Goal: Task Accomplishment & Management: Understand process/instructions

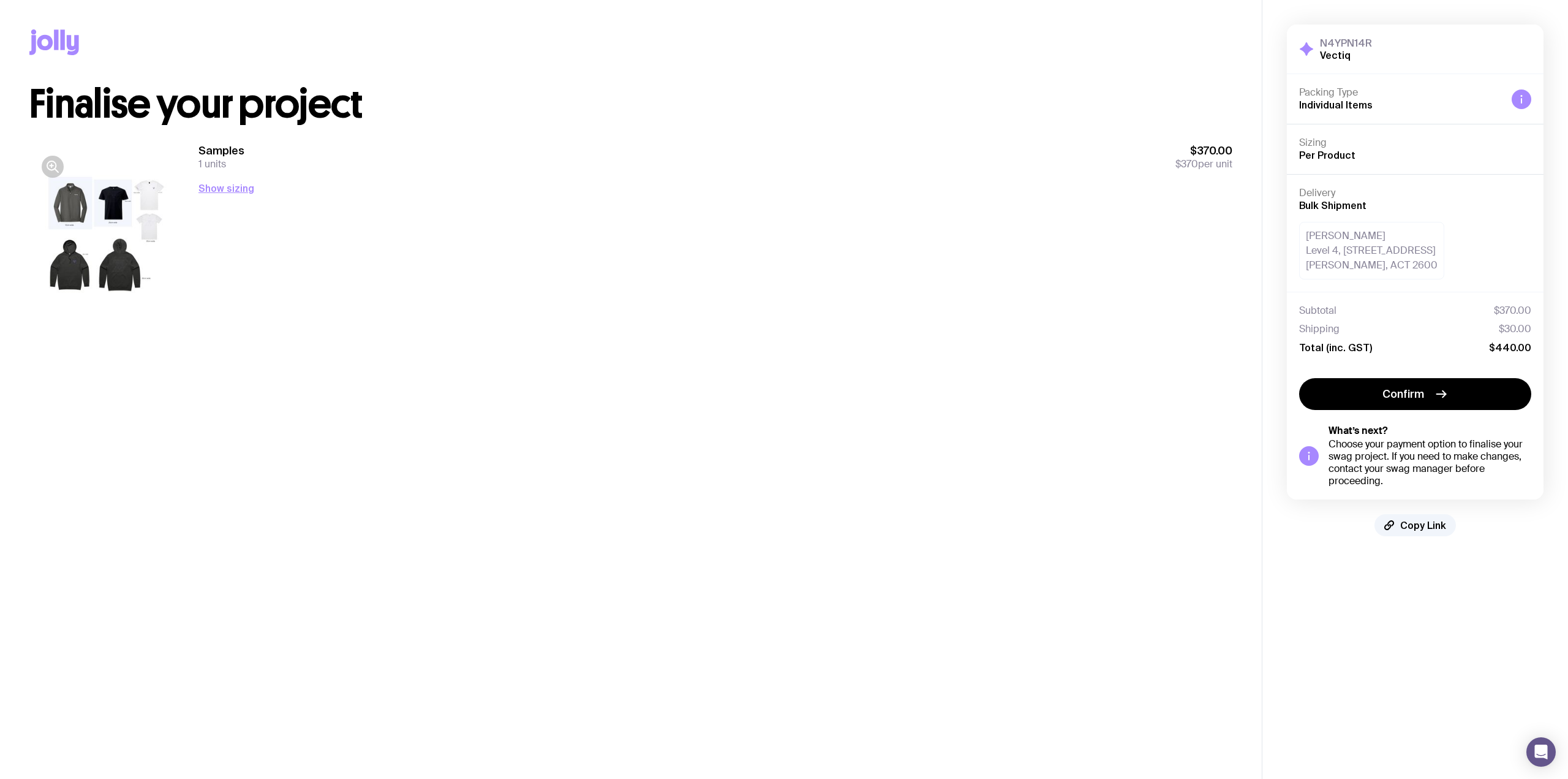
click at [84, 247] on div at bounding box center [107, 237] width 157 height 188
click at [52, 172] on icon "button" at bounding box center [52, 166] width 15 height 15
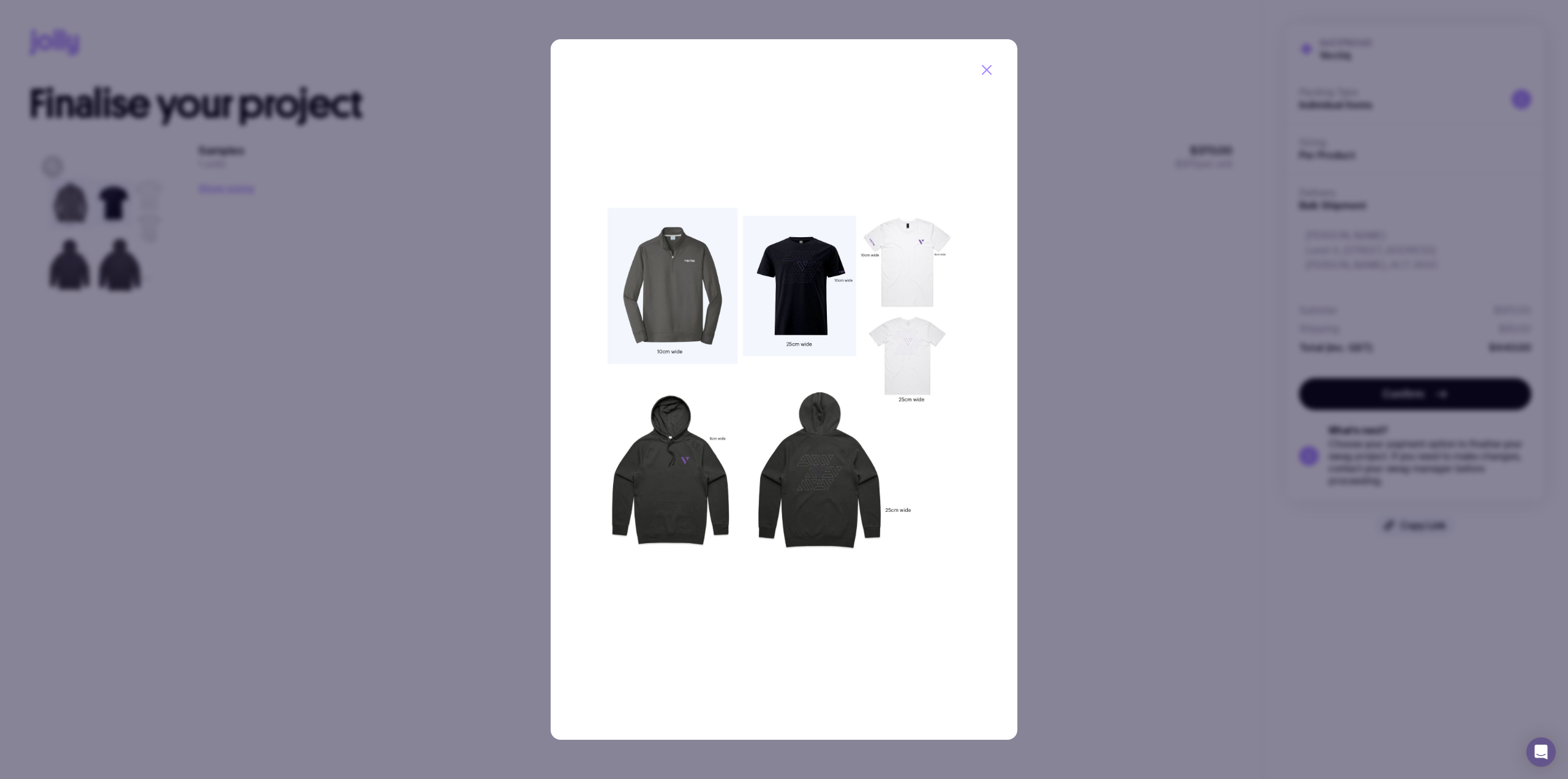
click at [1098, 297] on div at bounding box center [784, 389] width 1568 height 779
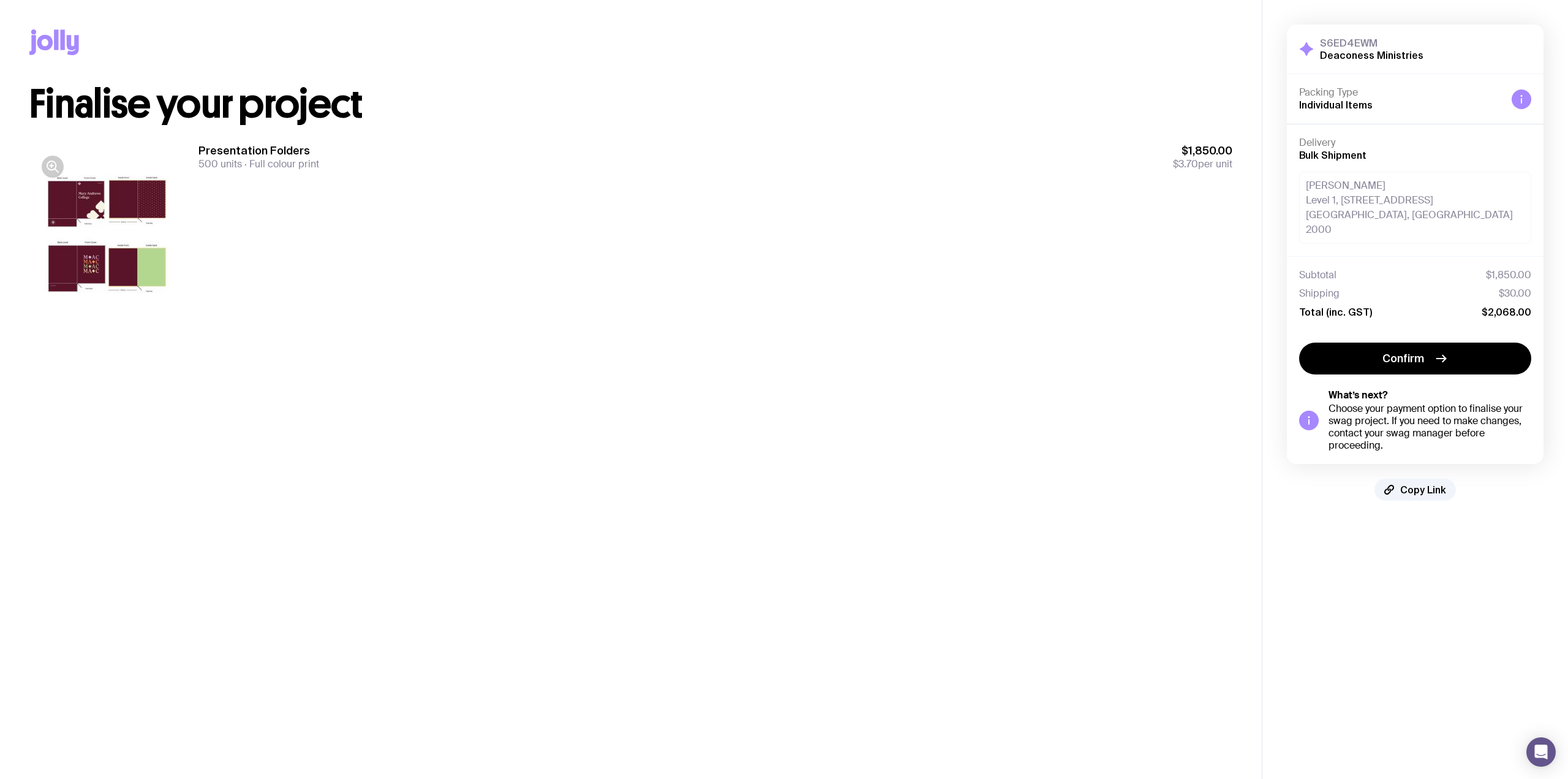
click at [54, 161] on icon "button" at bounding box center [52, 166] width 15 height 15
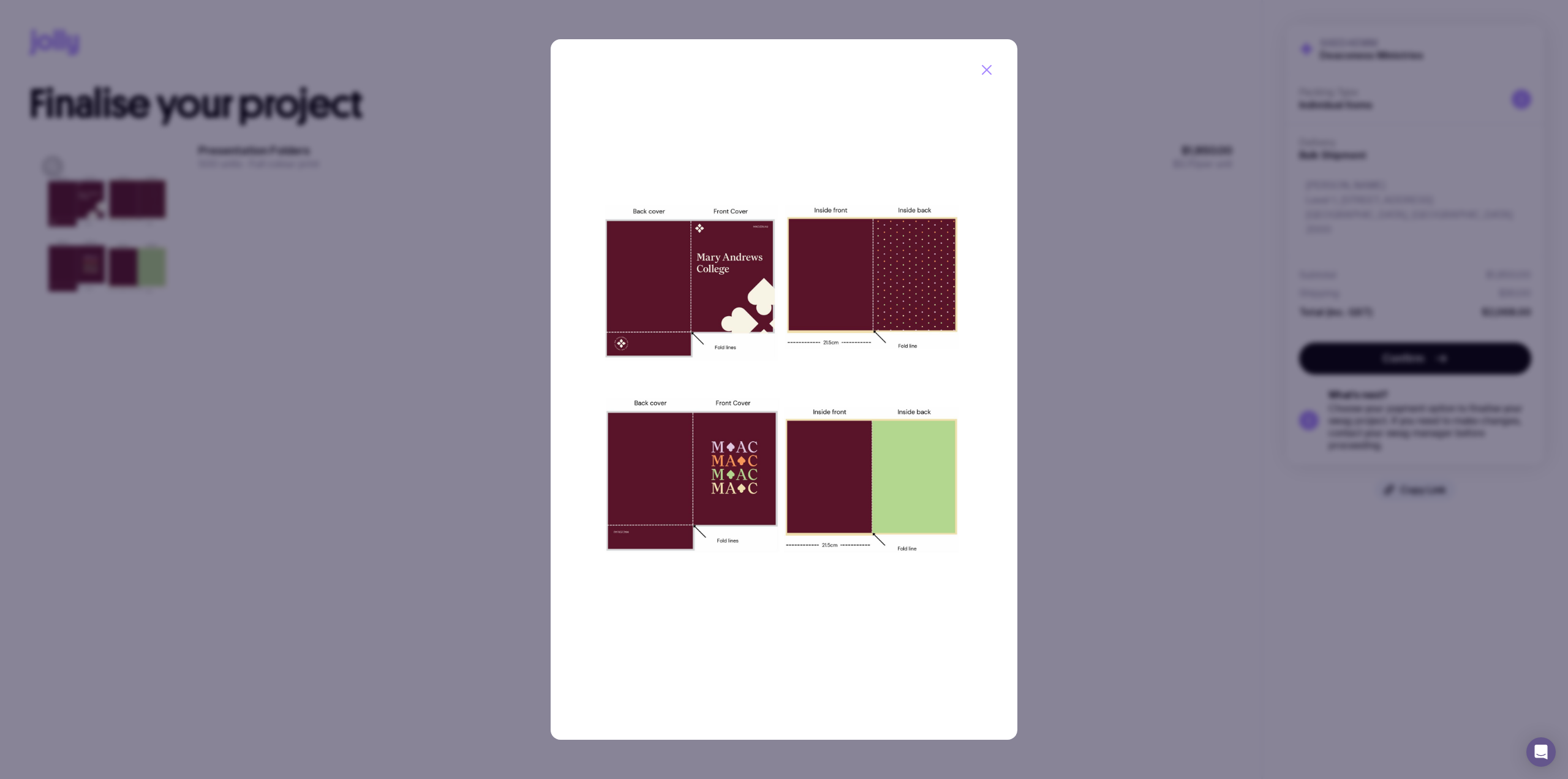
click at [1104, 146] on div at bounding box center [784, 389] width 1568 height 779
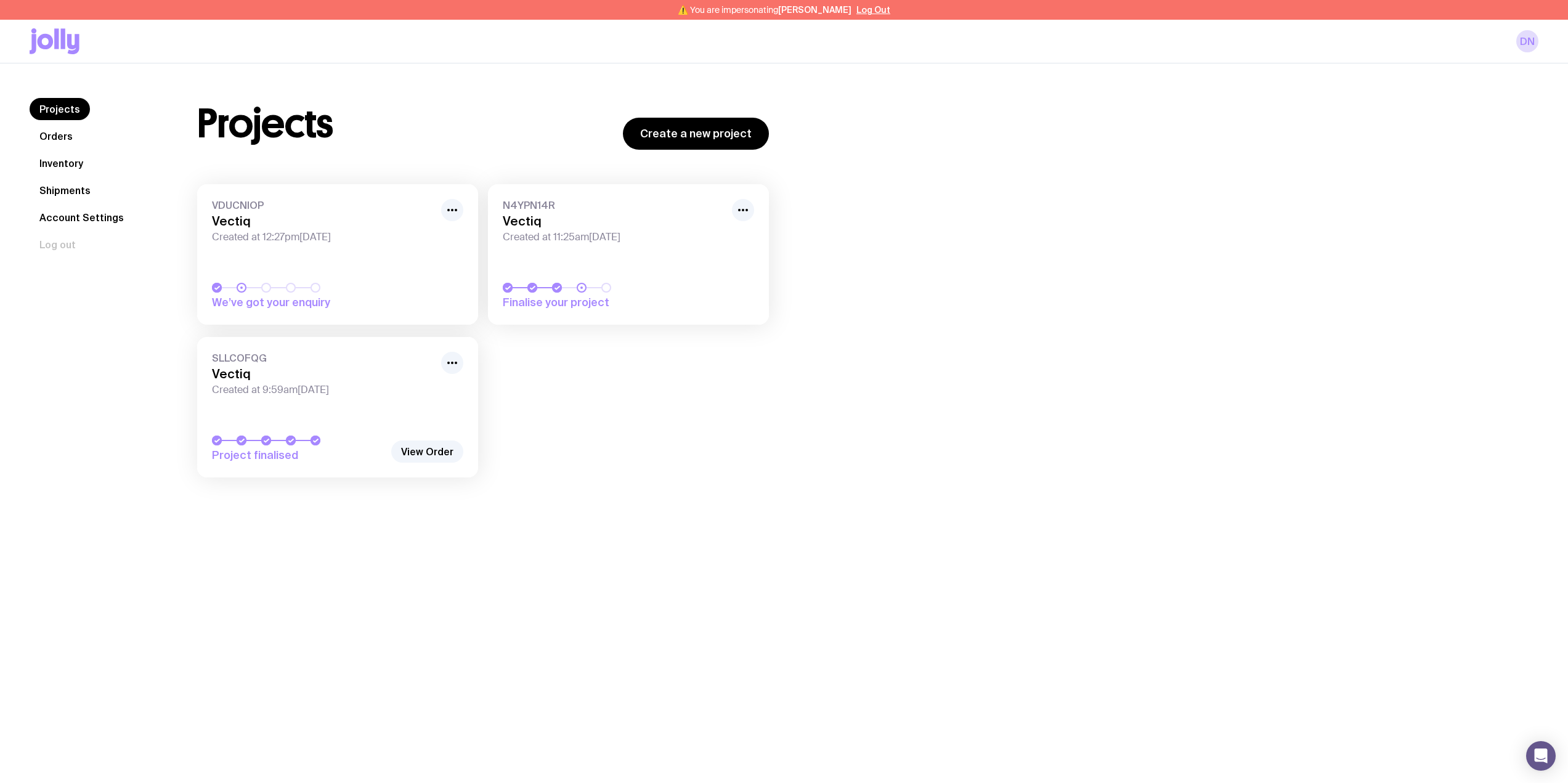
click at [63, 137] on link "Orders" at bounding box center [56, 136] width 53 height 22
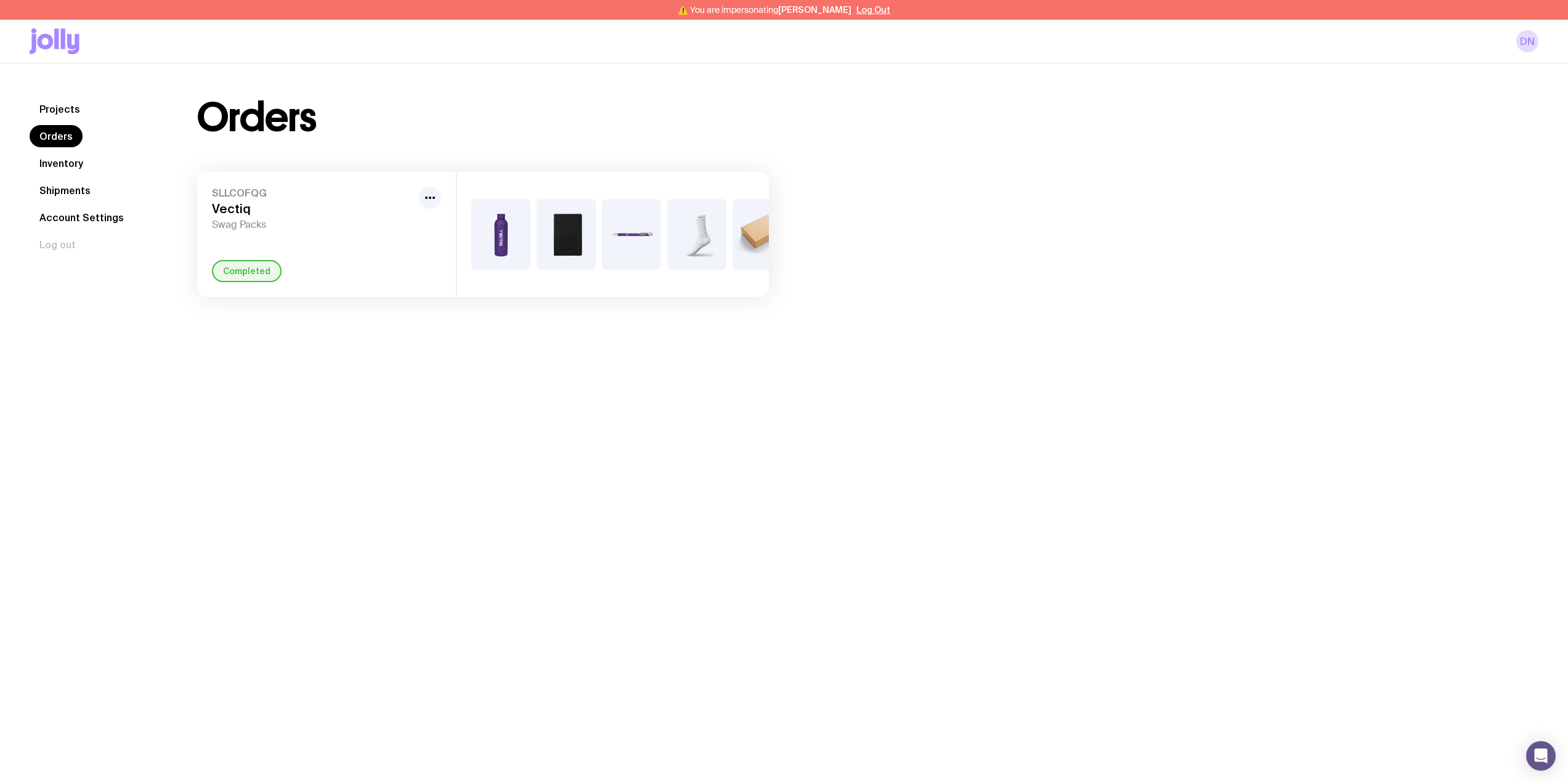
click at [67, 160] on link "Inventory" at bounding box center [61, 163] width 64 height 22
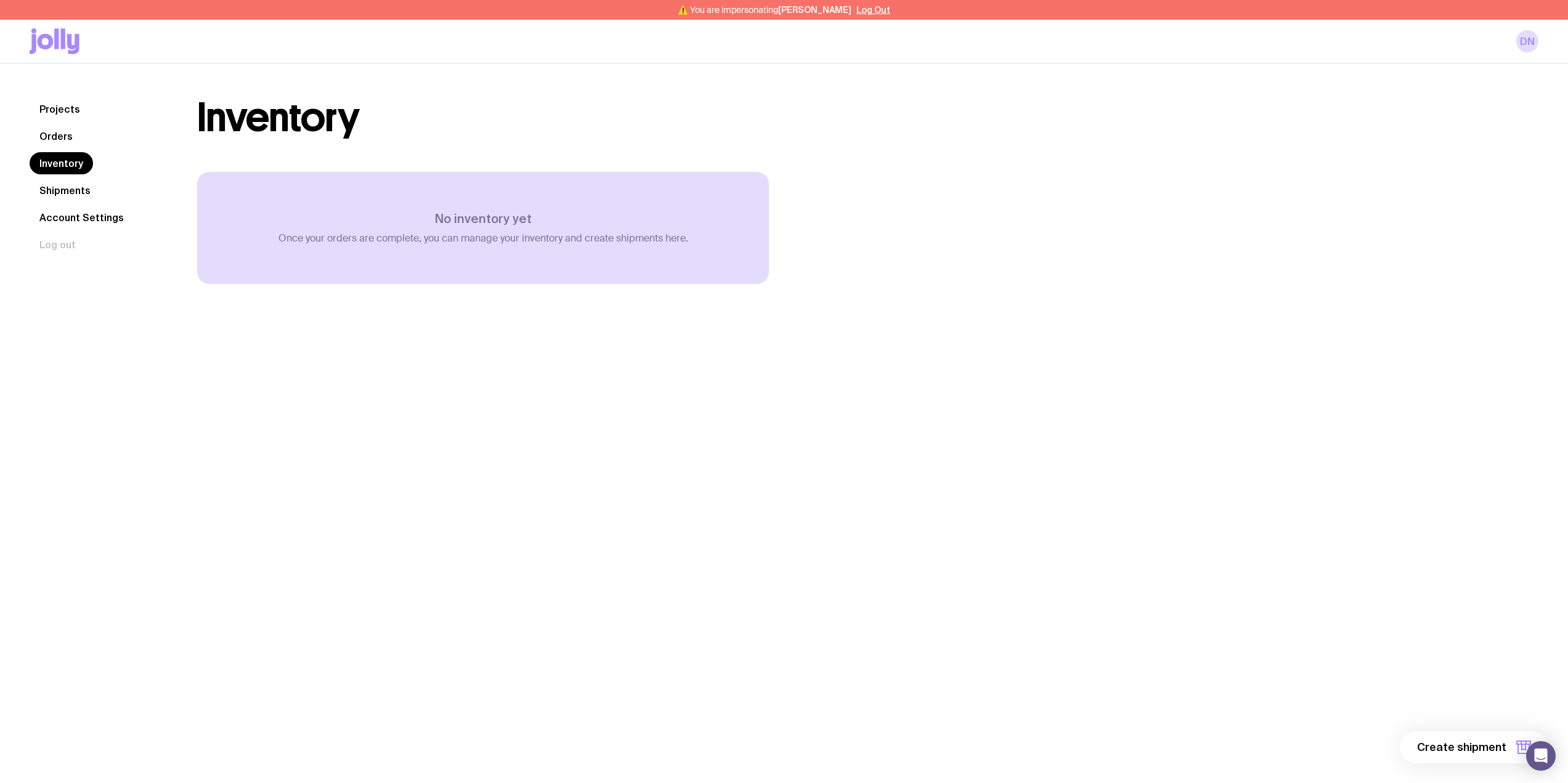
click at [61, 108] on link "Projects" at bounding box center [59, 109] width 60 height 22
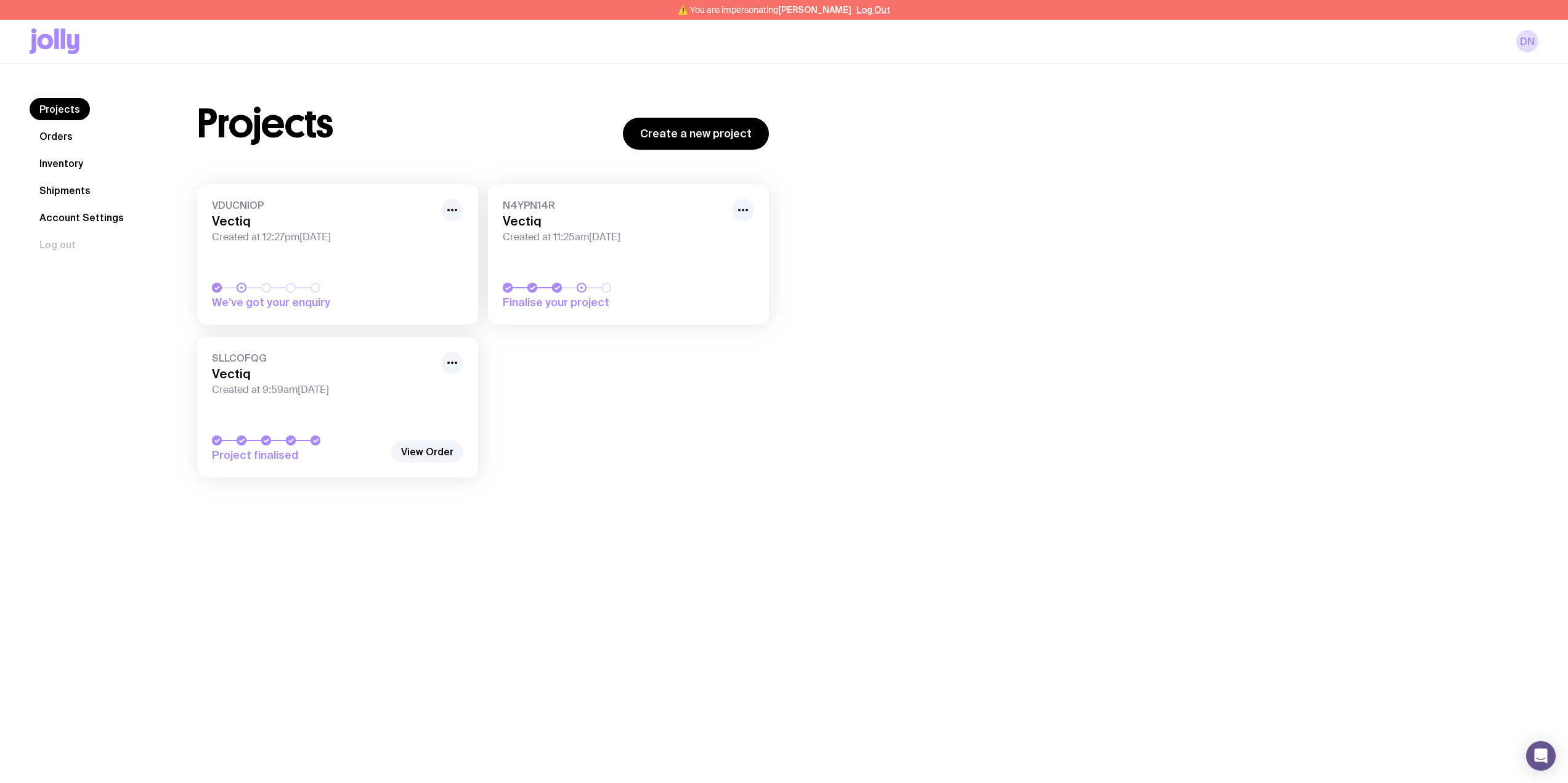
click at [541, 228] on div "N4YPN14R Vectiq Created at 11:25am, Wed 17th Sep 2025" at bounding box center [628, 220] width 251 height 44
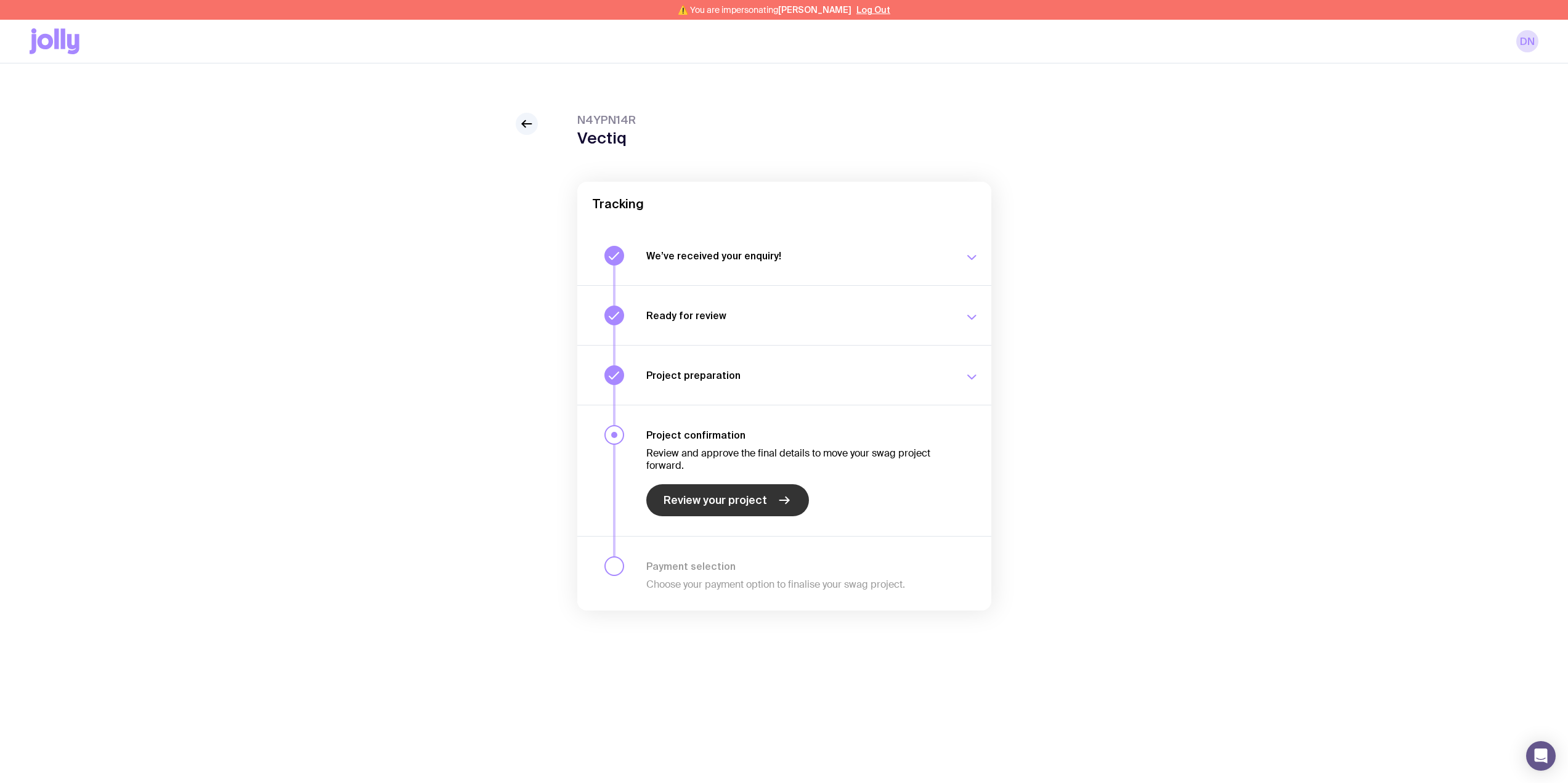
click at [756, 503] on span "Review your project" at bounding box center [715, 500] width 104 height 15
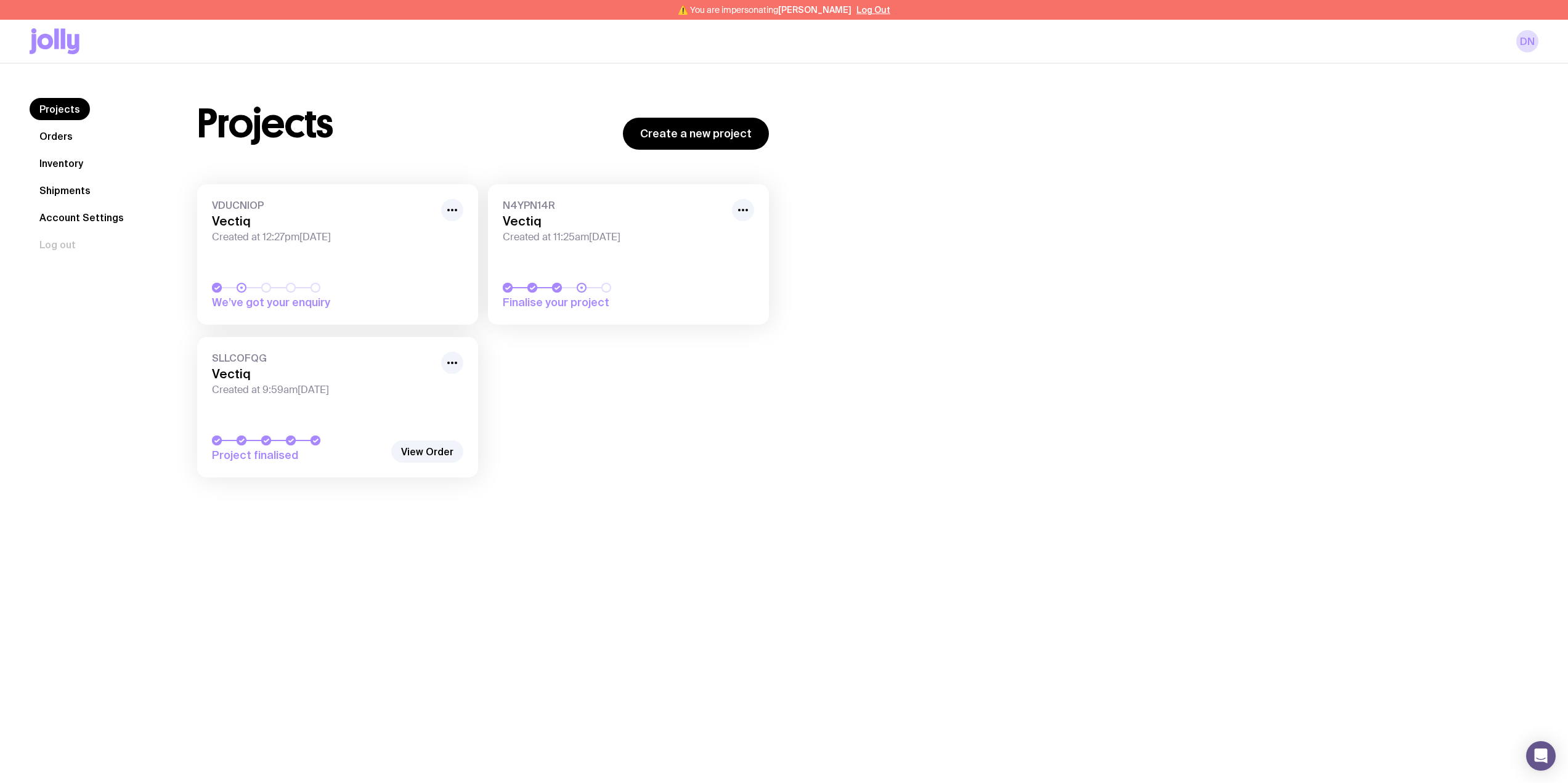
click at [564, 242] on span "Created at 11:25am[DATE]" at bounding box center [613, 237] width 222 height 13
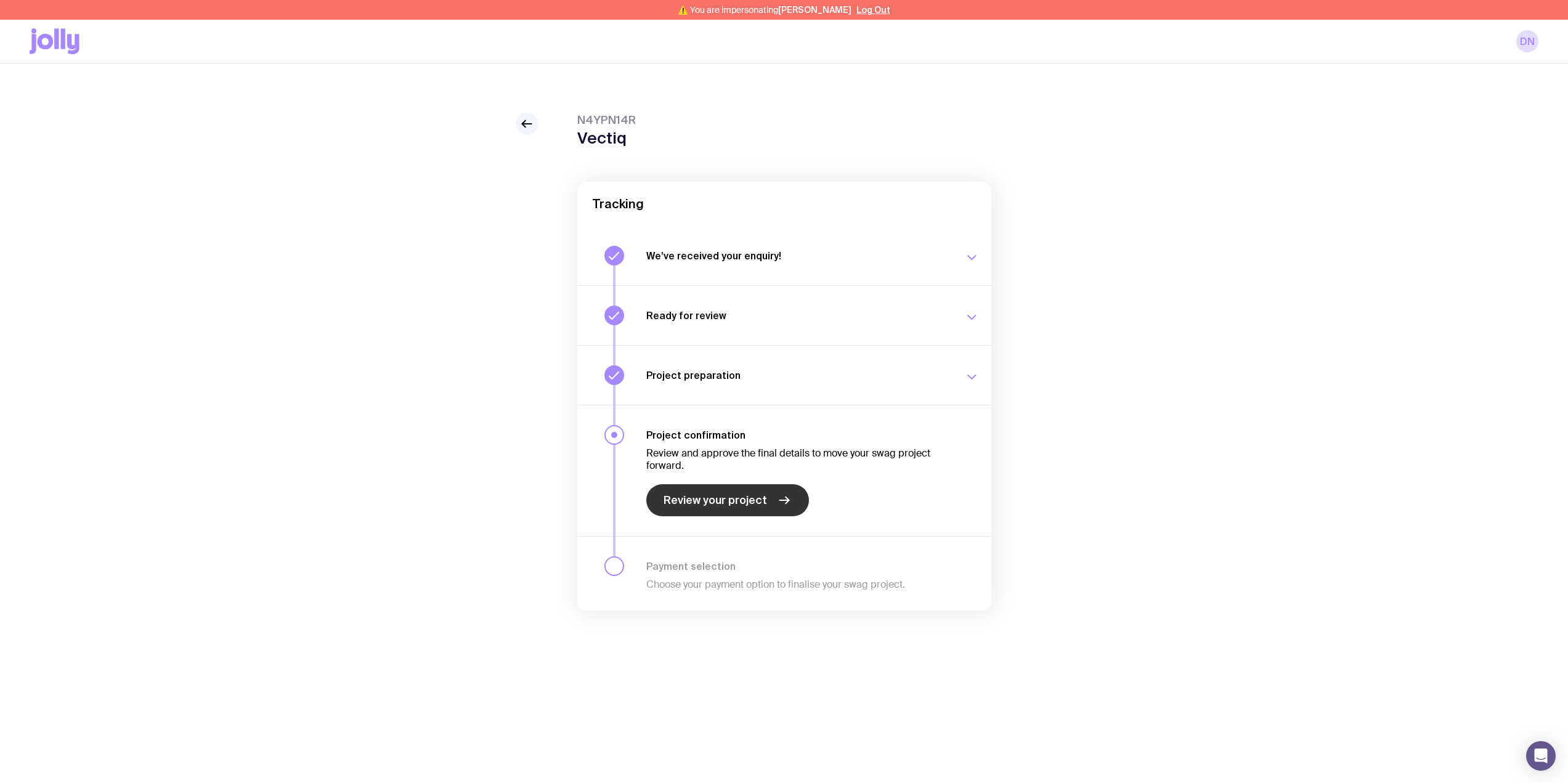
click at [718, 505] on span "Review your project" at bounding box center [715, 500] width 104 height 15
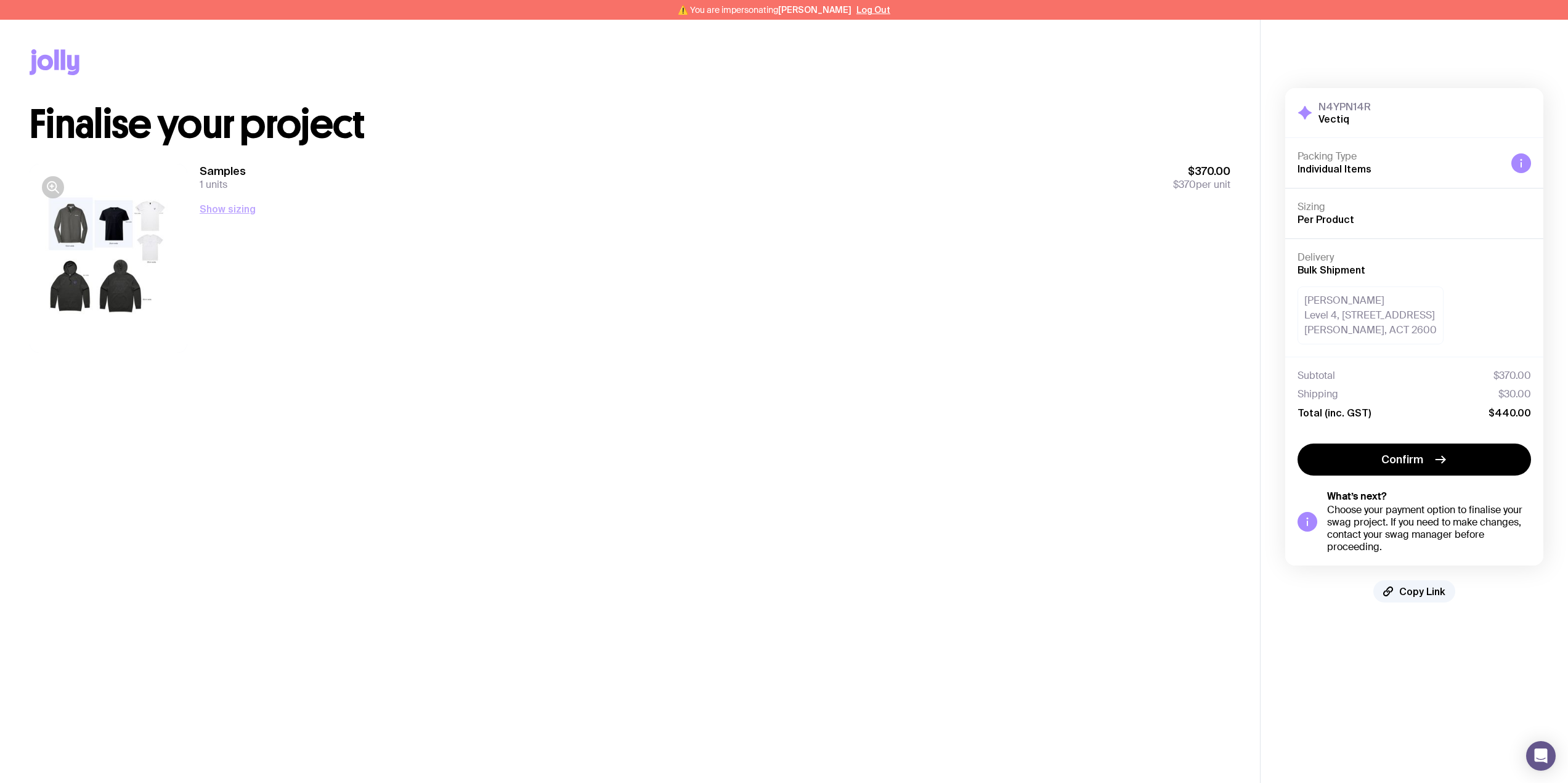
click at [228, 213] on button "Show sizing" at bounding box center [227, 209] width 56 height 15
click at [223, 207] on button "Hide sizing" at bounding box center [225, 209] width 52 height 15
